Goal: Navigation & Orientation: Find specific page/section

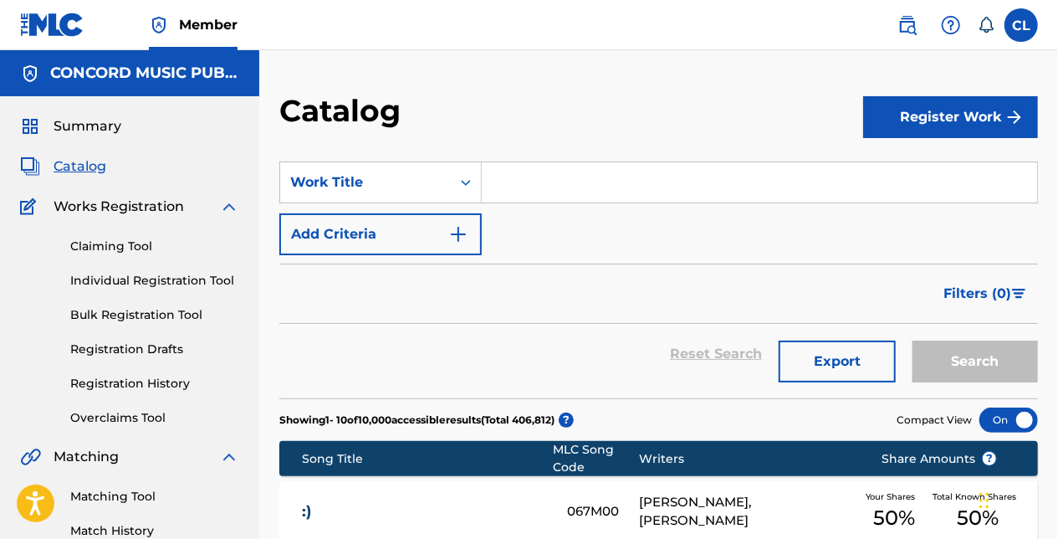
click at [455, 95] on div "Catalog" at bounding box center [571, 116] width 584 height 49
click at [95, 127] on span "Summary" at bounding box center [88, 126] width 68 height 20
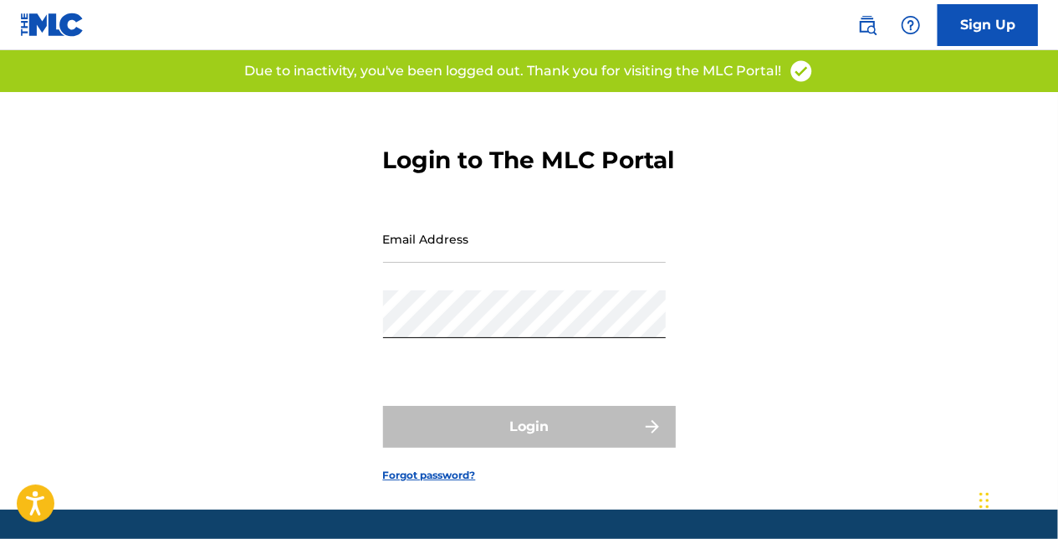
click at [442, 290] on div "Email Address" at bounding box center [524, 252] width 283 height 75
click at [437, 263] on input "Email Address" at bounding box center [524, 239] width 283 height 48
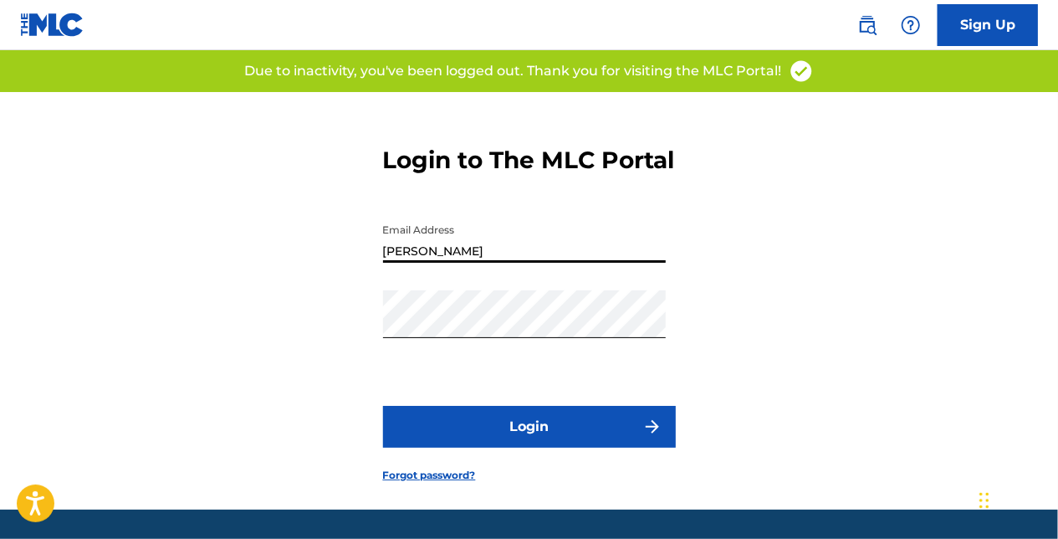
type input "[PERSON_NAME][EMAIL_ADDRESS][PERSON_NAME][DOMAIN_NAME]"
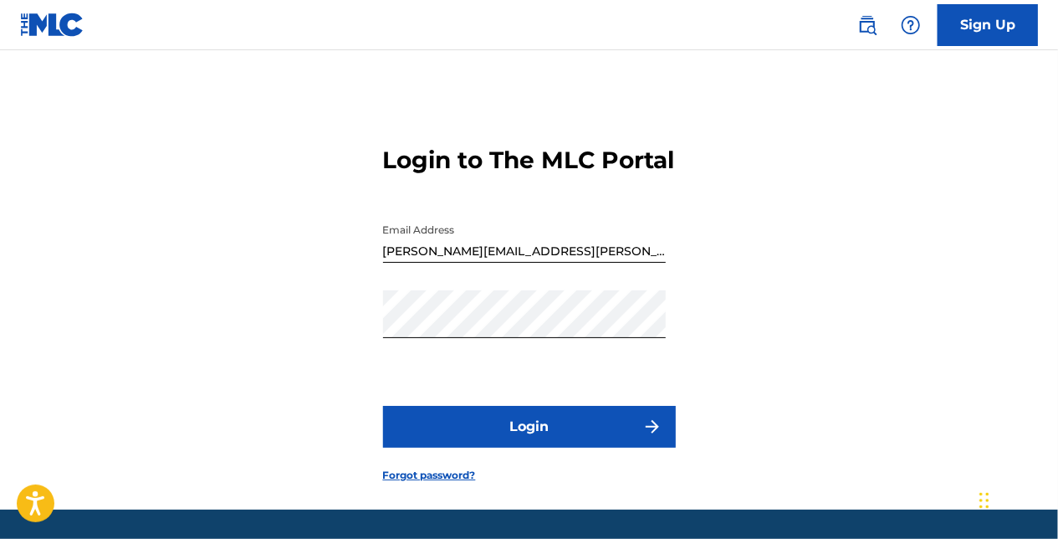
click at [542, 448] on button "Login" at bounding box center [529, 427] width 293 height 42
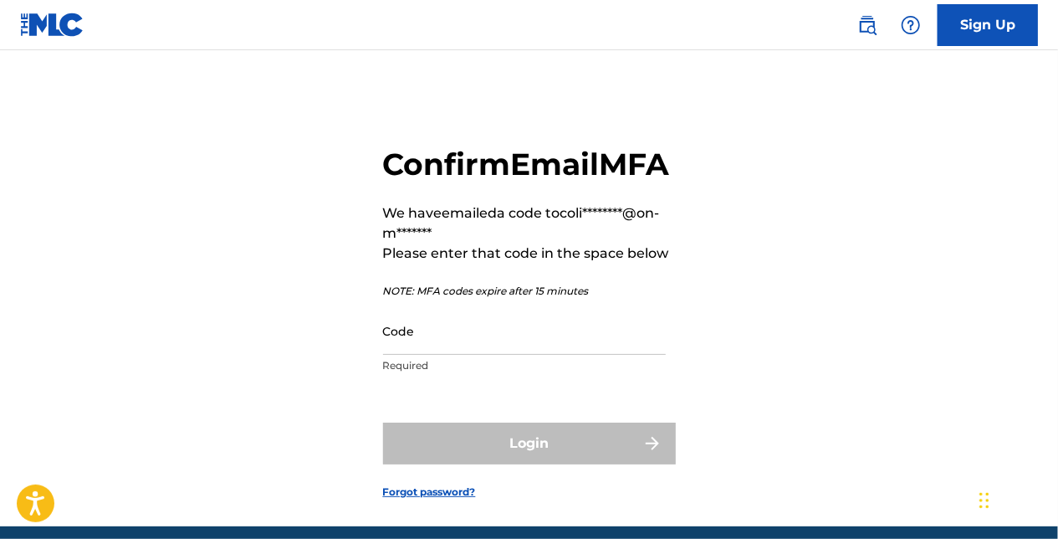
click at [428, 355] on input "Code" at bounding box center [524, 331] width 283 height 48
paste input "431190"
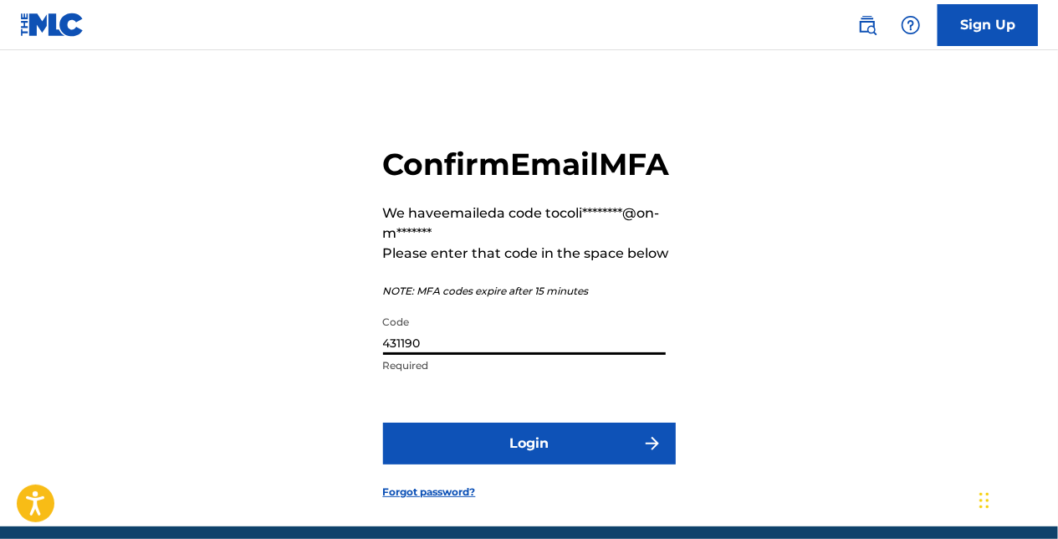
type input "431190"
click at [453, 464] on button "Login" at bounding box center [529, 443] width 293 height 42
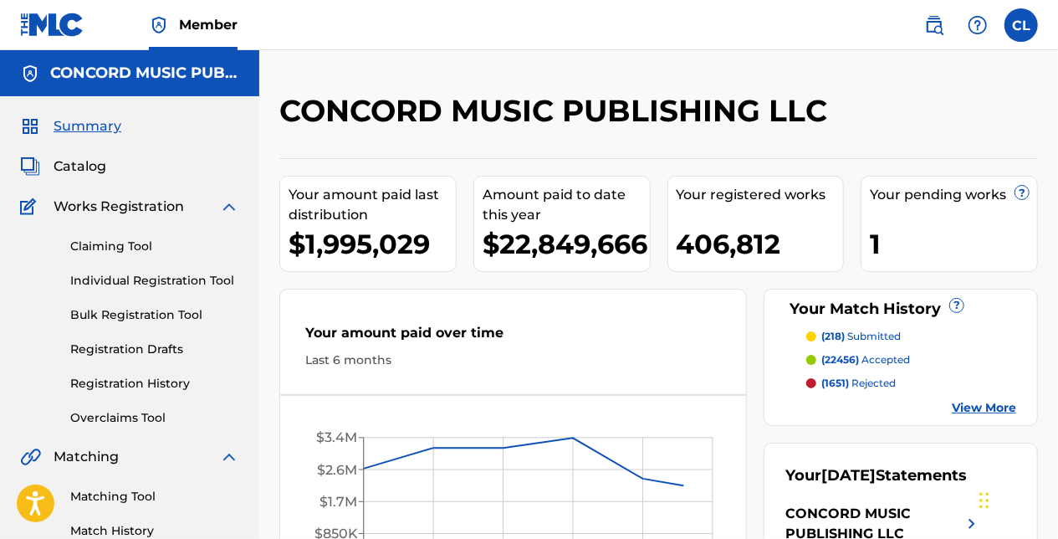
click at [92, 171] on span "Catalog" at bounding box center [80, 166] width 53 height 20
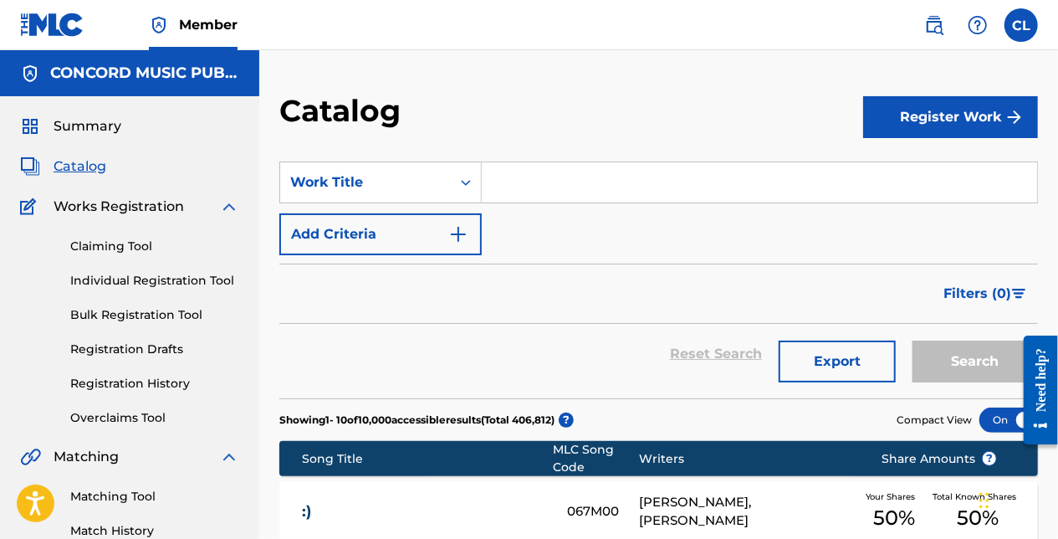
click at [116, 116] on span "Summary" at bounding box center [88, 126] width 68 height 20
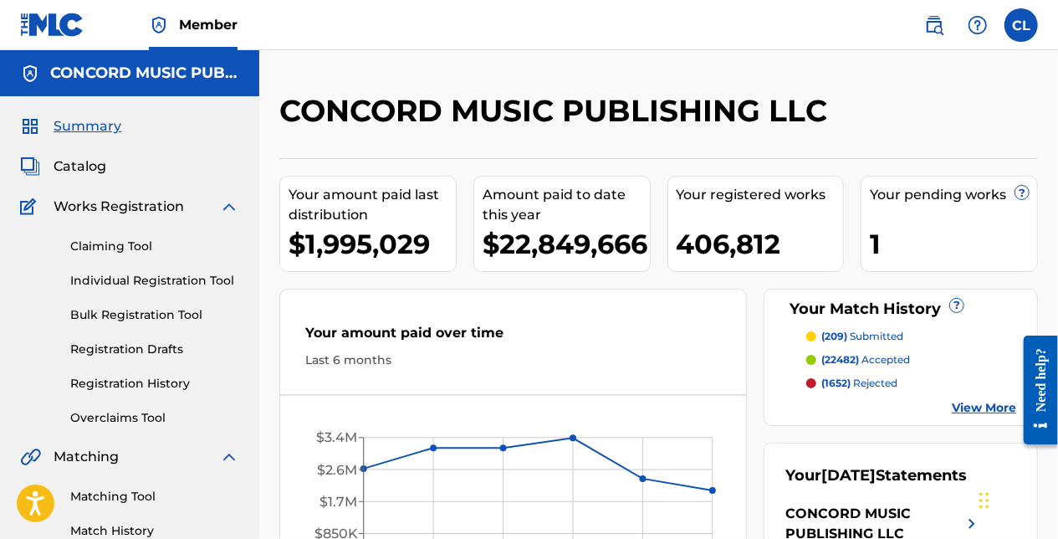
click at [105, 162] on span "Catalog" at bounding box center [80, 166] width 53 height 20
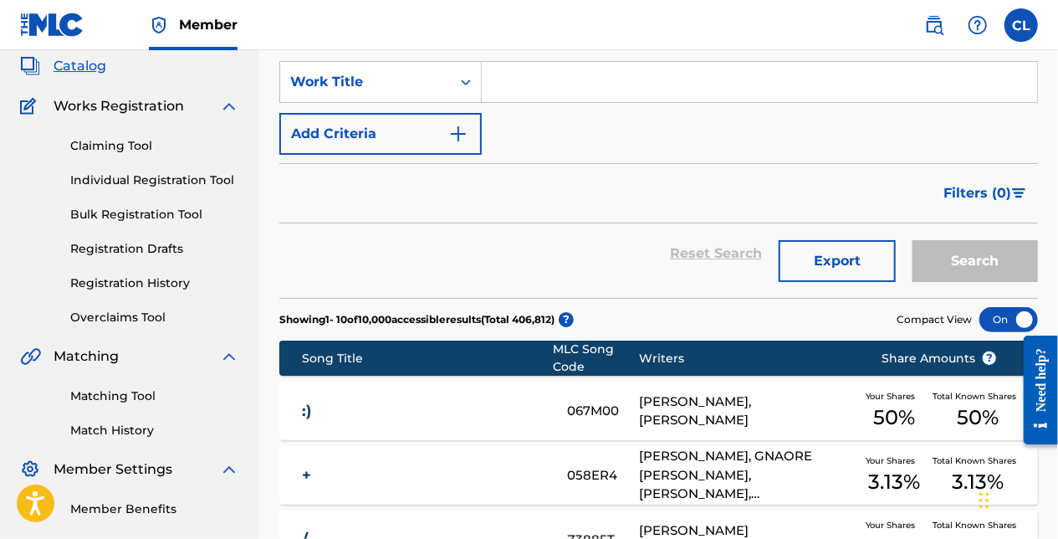
scroll to position [84, 0]
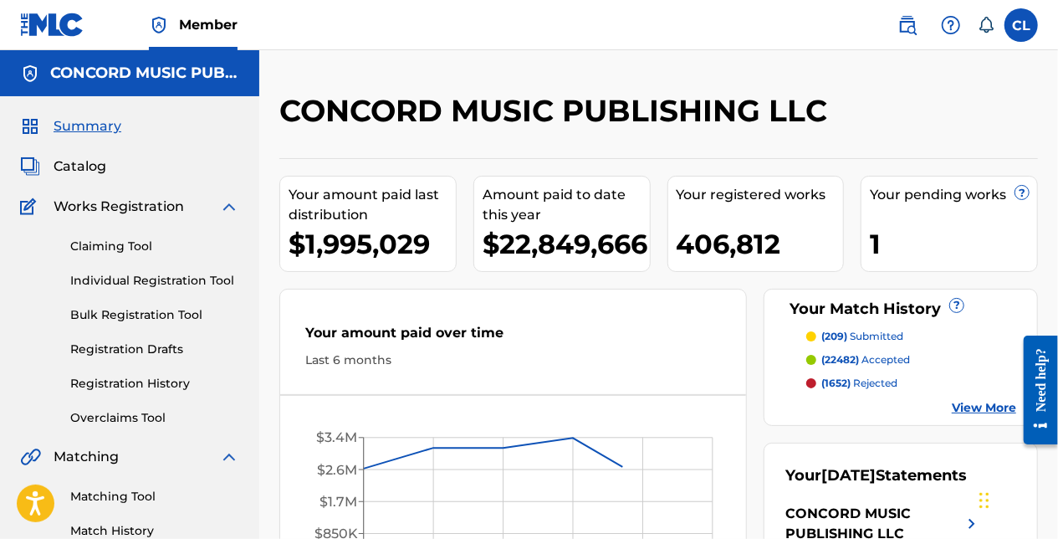
click at [85, 161] on span "Catalog" at bounding box center [80, 166] width 53 height 20
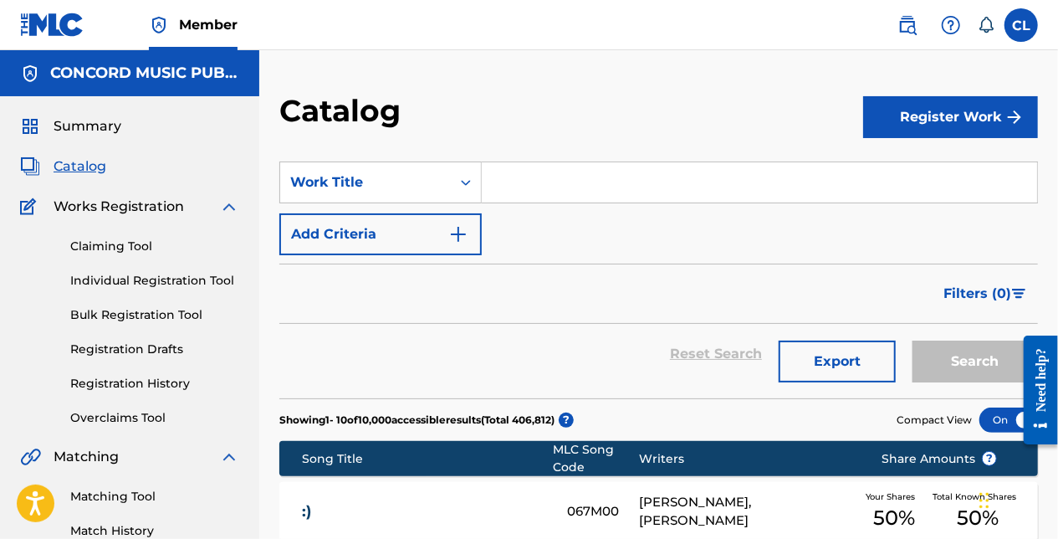
click at [642, 102] on div "Catalog" at bounding box center [571, 116] width 584 height 49
